Goal: Ask a question

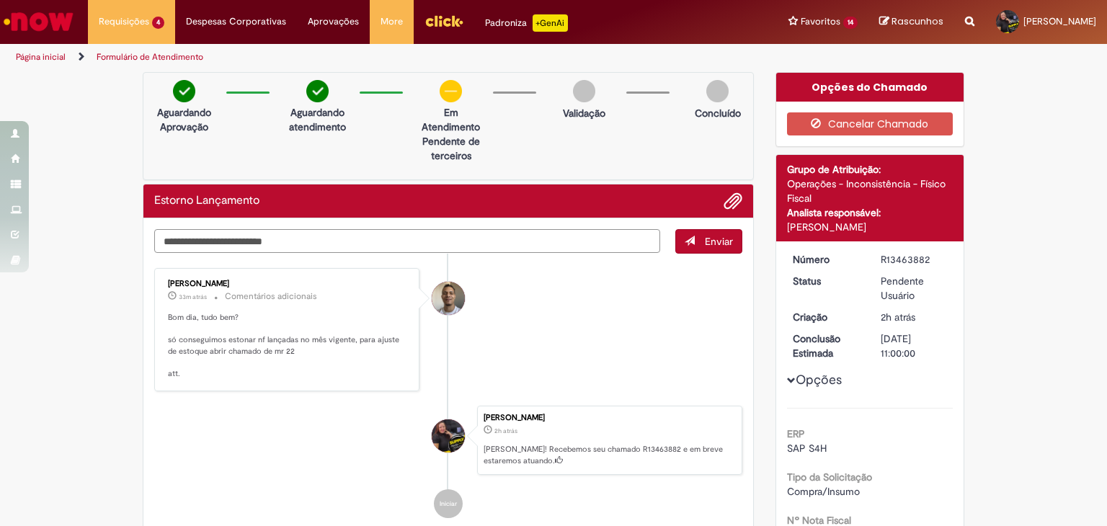
click at [187, 233] on textarea "Digite sua mensagem aqui..." at bounding box center [407, 241] width 506 height 25
type textarea "**********"
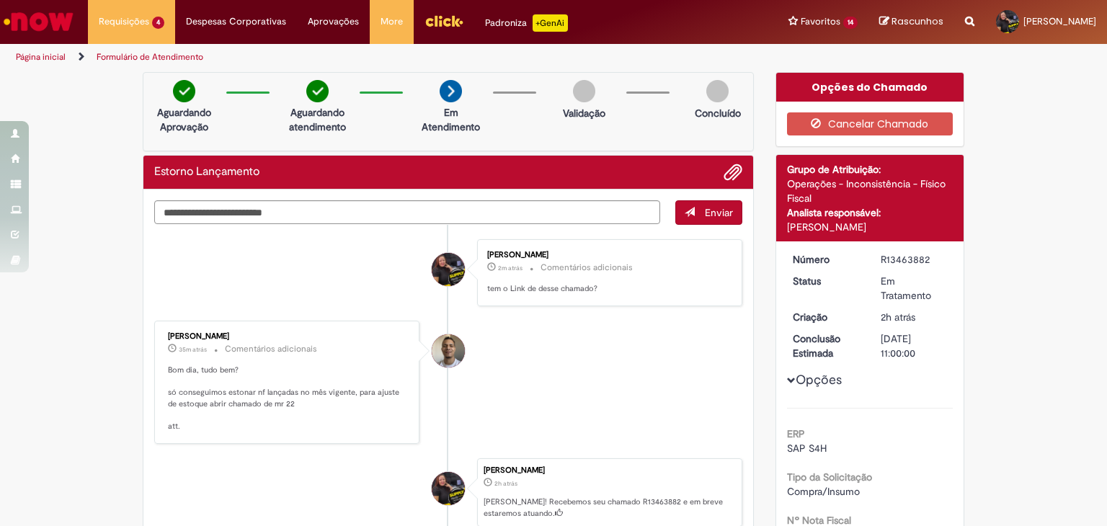
click at [528, 356] on li "[PERSON_NAME] 35m atrás 35 minutos atrás Comentários adicionais Bom dia, tudo b…" at bounding box center [448, 382] width 588 height 123
click at [444, 93] on img at bounding box center [451, 91] width 22 height 22
click at [175, 23] on li "Despesas Corporativas Minhas Despesas Solicitar Adiantamento de Viagem Solicita…" at bounding box center [131, 21] width 87 height 43
drag, startPoint x: 106, startPoint y: 110, endPoint x: 271, endPoint y: 71, distance: 169.7
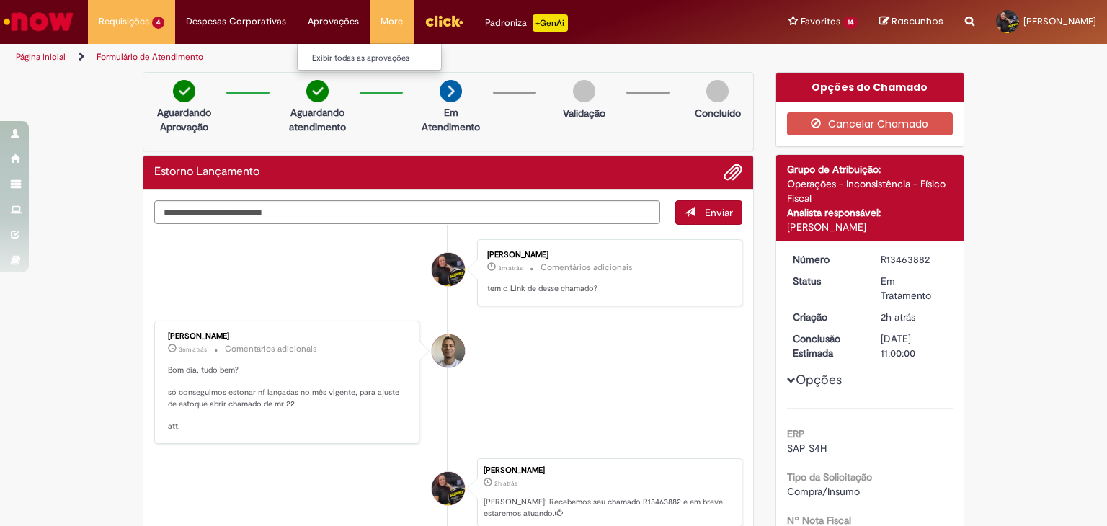
click at [175, 24] on li "Aprovações Exibir todas as aprovações" at bounding box center [131, 21] width 87 height 43
click at [437, 17] on img "Menu Cabeçalho" at bounding box center [443, 21] width 39 height 22
